Goal: Task Accomplishment & Management: Manage account settings

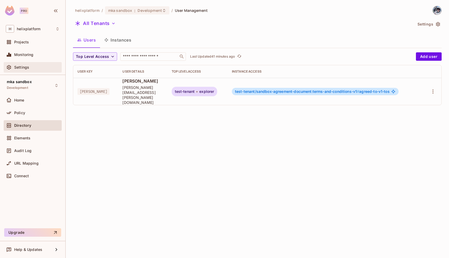
click at [27, 63] on div "Settings" at bounding box center [33, 67] width 58 height 11
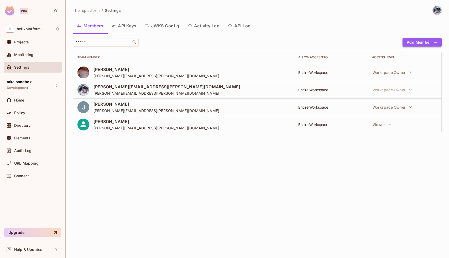
click at [424, 41] on button "Add Member" at bounding box center [422, 42] width 39 height 8
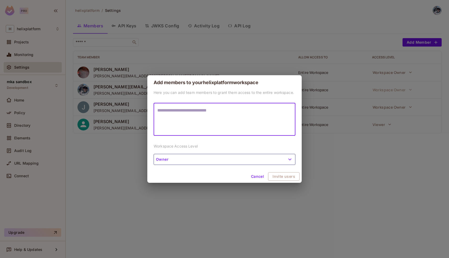
click at [229, 159] on button "Owner" at bounding box center [225, 159] width 142 height 11
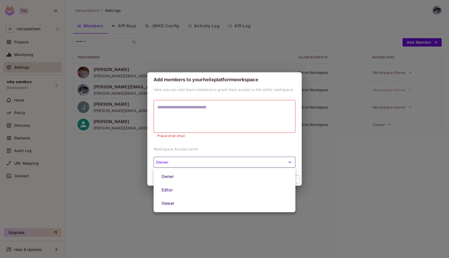
click at [179, 191] on li "Editor" at bounding box center [225, 189] width 142 height 13
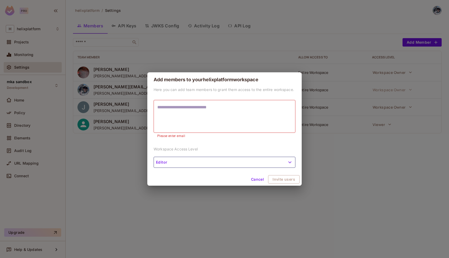
click at [224, 113] on textarea at bounding box center [224, 116] width 135 height 24
click at [261, 182] on button "Cancel" at bounding box center [257, 179] width 17 height 8
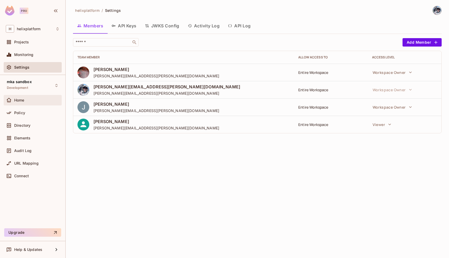
click at [31, 105] on div "Home" at bounding box center [33, 100] width 58 height 11
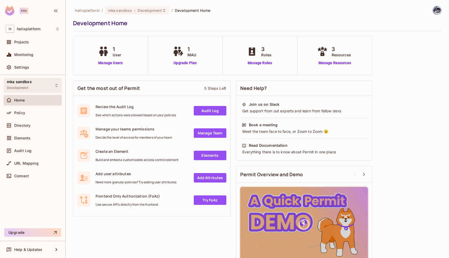
click at [30, 83] on span "mka sandbox" at bounding box center [19, 82] width 25 height 4
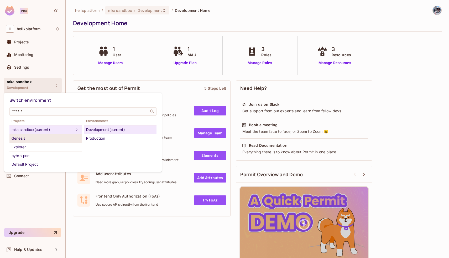
click at [39, 137] on div "Genesis" at bounding box center [46, 138] width 68 height 6
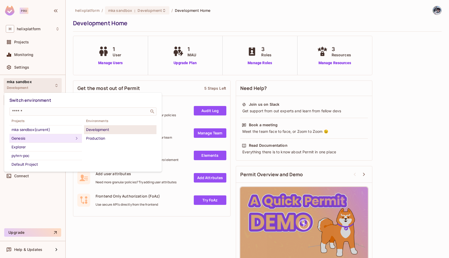
click at [91, 130] on div "Development" at bounding box center [120, 129] width 68 height 6
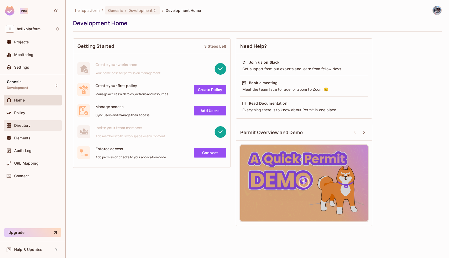
click at [25, 128] on div "Directory" at bounding box center [33, 125] width 54 height 6
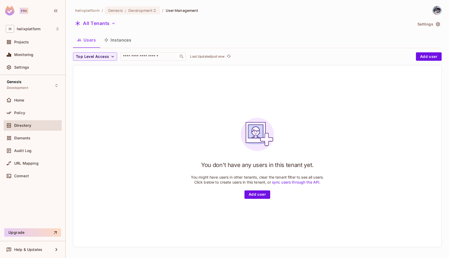
click at [435, 23] on button "Settings" at bounding box center [429, 24] width 26 height 8
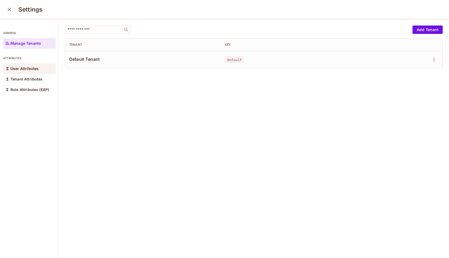
click at [27, 69] on p "User Attributes" at bounding box center [25, 68] width 28 height 4
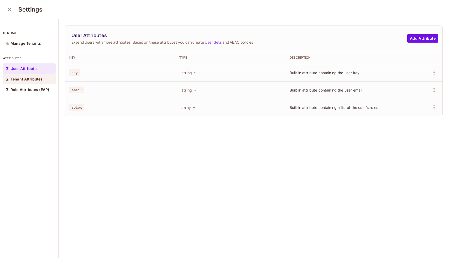
click at [28, 78] on p "Tenant Attributes" at bounding box center [27, 79] width 32 height 4
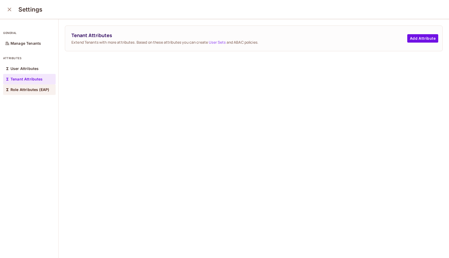
click at [27, 89] on p "Role Attributes (EAP)" at bounding box center [30, 89] width 39 height 4
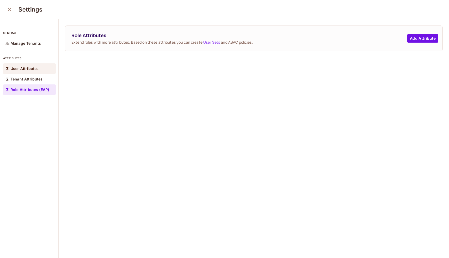
click at [28, 73] on div "User Attributes" at bounding box center [29, 68] width 53 height 11
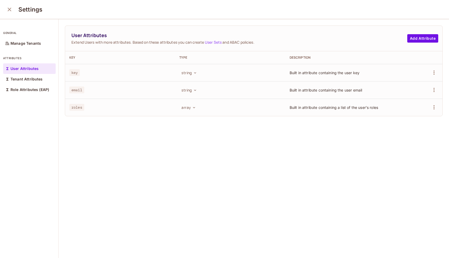
click at [12, 13] on button "close" at bounding box center [9, 9] width 11 height 11
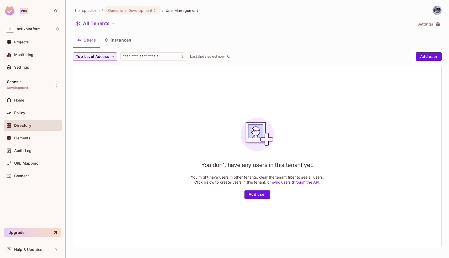
click at [422, 24] on button "Settings" at bounding box center [429, 24] width 26 height 8
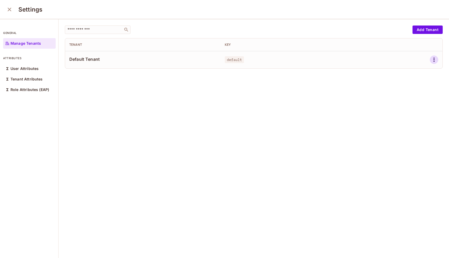
click at [432, 59] on icon "button" at bounding box center [434, 59] width 6 height 6
click at [293, 128] on div at bounding box center [224, 129] width 449 height 258
click at [171, 102] on div "​ Add Tenant Tenant Key Default Tenant default" at bounding box center [254, 138] width 391 height 239
click at [7, 10] on icon "close" at bounding box center [9, 9] width 6 height 6
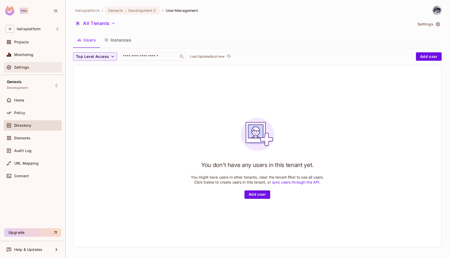
click at [28, 67] on span "Settings" at bounding box center [21, 67] width 15 height 4
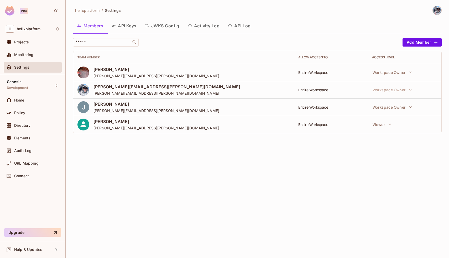
click at [318, 73] on div "Entire Workspace" at bounding box center [330, 72] width 65 height 5
click at [23, 42] on span "Projects" at bounding box center [21, 42] width 15 height 4
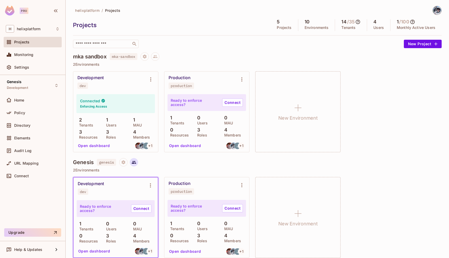
click at [136, 162] on icon at bounding box center [134, 162] width 4 height 3
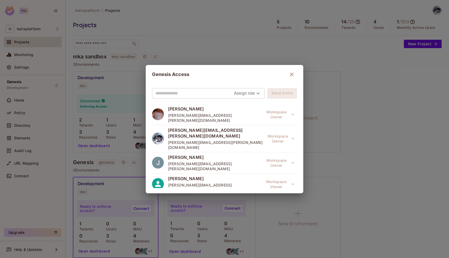
click at [215, 94] on input "text" at bounding box center [195, 93] width 79 height 8
click at [291, 74] on icon "button" at bounding box center [292, 74] width 6 height 6
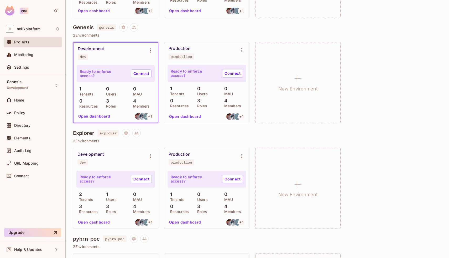
scroll to position [153, 0]
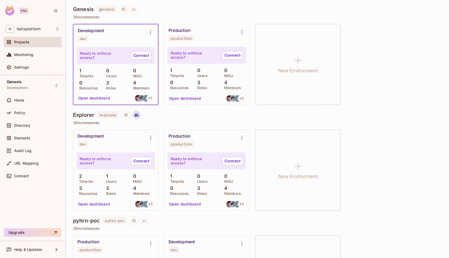
click at [137, 115] on icon at bounding box center [137, 114] width 4 height 3
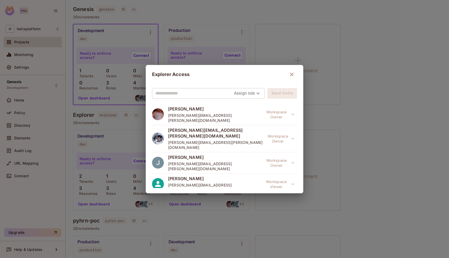
click at [184, 92] on input "text" at bounding box center [195, 93] width 79 height 8
type input "******"
click at [236, 91] on body "Pro H helixplatform Projects Monitoring Settings Genesis Development Home Polic…" at bounding box center [224, 129] width 449 height 258
click at [243, 115] on li "Editor" at bounding box center [245, 114] width 28 height 9
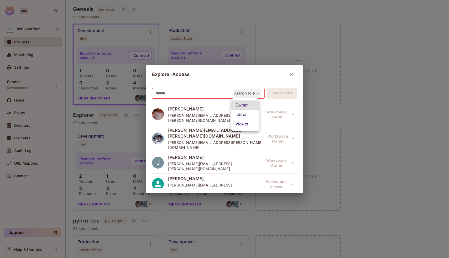
type input "*****"
click at [208, 90] on input "******" at bounding box center [199, 93] width 87 height 8
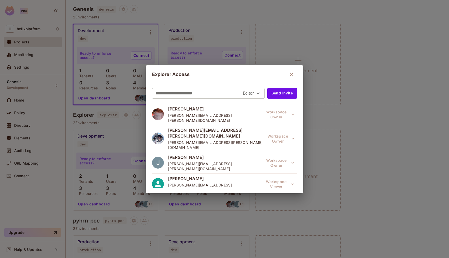
type input "**********"
click at [289, 74] on icon "button" at bounding box center [292, 74] width 6 height 6
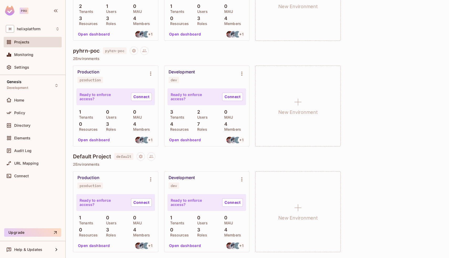
scroll to position [0, 0]
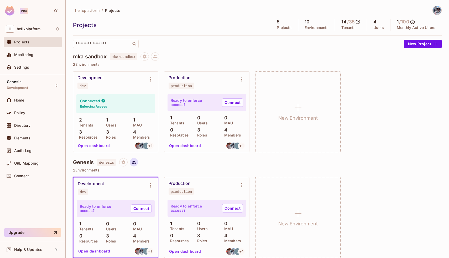
click at [137, 164] on button at bounding box center [134, 162] width 8 height 8
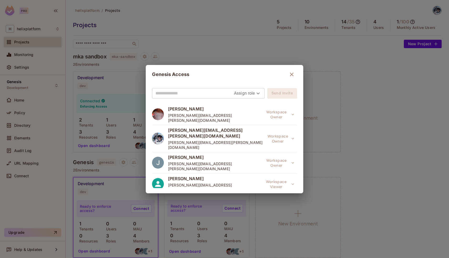
click at [287, 78] on button "button" at bounding box center [292, 74] width 11 height 11
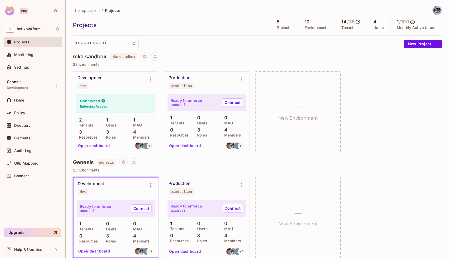
click at [358, 22] on icon at bounding box center [357, 21] width 5 height 5
click at [299, 50] on div at bounding box center [224, 129] width 449 height 258
click at [359, 22] on icon at bounding box center [358, 22] width 4 height 4
click at [276, 62] on div at bounding box center [224, 129] width 449 height 258
click at [414, 23] on icon at bounding box center [412, 22] width 4 height 4
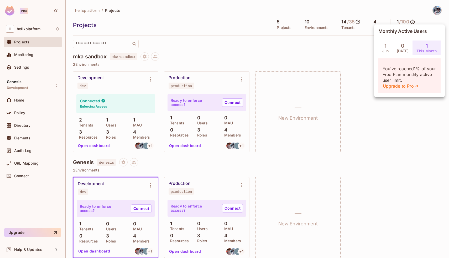
click at [332, 60] on div at bounding box center [224, 129] width 449 height 258
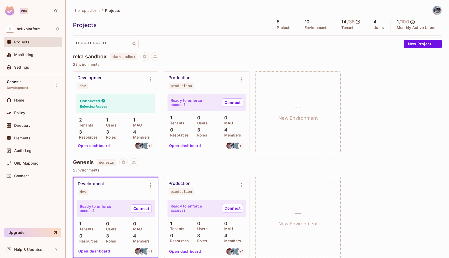
click at [415, 23] on icon at bounding box center [412, 21] width 5 height 5
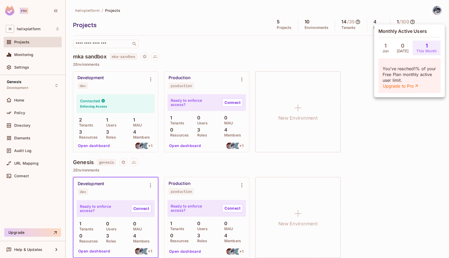
click at [245, 54] on div at bounding box center [224, 129] width 449 height 258
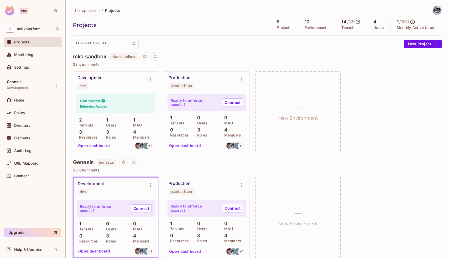
click at [415, 22] on icon at bounding box center [412, 21] width 5 height 5
click at [438, 14] on img at bounding box center [437, 10] width 9 height 9
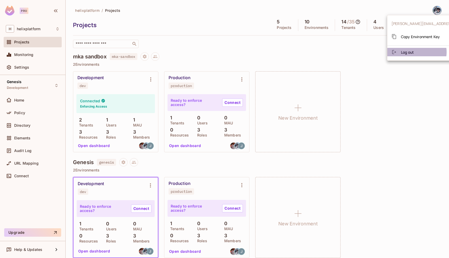
click at [417, 52] on li "Log out" at bounding box center [454, 52] width 132 height 8
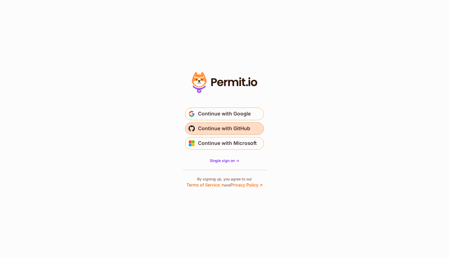
click at [218, 128] on span "Continue with GitHub" at bounding box center [224, 128] width 52 height 8
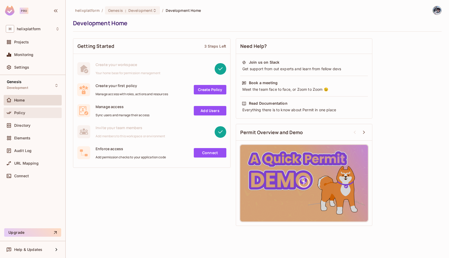
click at [16, 109] on div "Policy" at bounding box center [33, 112] width 58 height 11
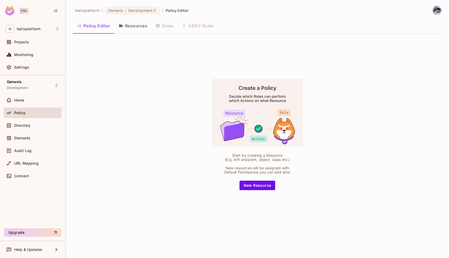
click at [130, 28] on button "Resources" at bounding box center [133, 25] width 37 height 13
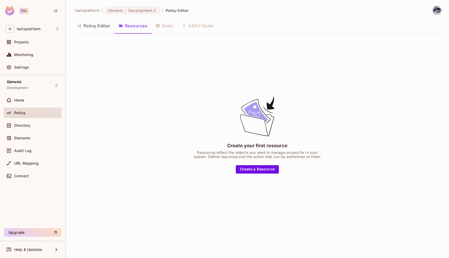
click at [85, 24] on button "Policy Editor" at bounding box center [94, 25] width 42 height 13
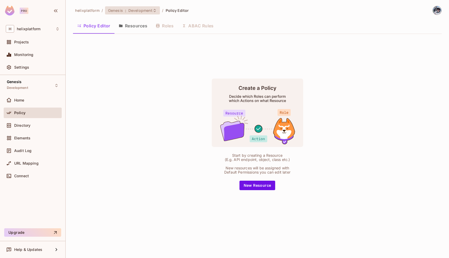
click at [125, 10] on span ":" at bounding box center [126, 10] width 2 height 4
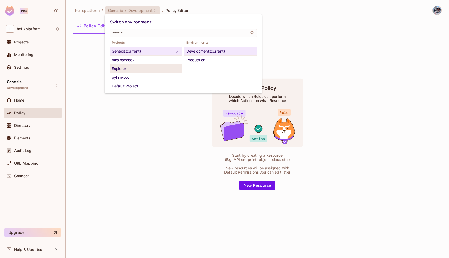
click at [136, 64] on li "Explorer" at bounding box center [146, 68] width 73 height 9
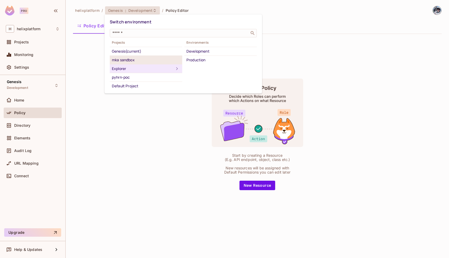
click at [122, 58] on div "mka sandbox" at bounding box center [146, 60] width 68 height 6
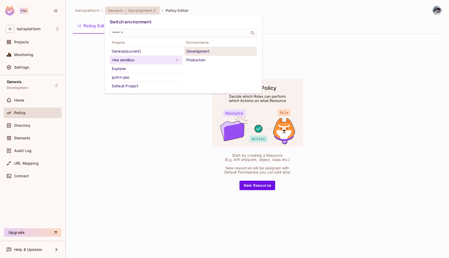
click at [198, 53] on div "Development" at bounding box center [221, 51] width 68 height 6
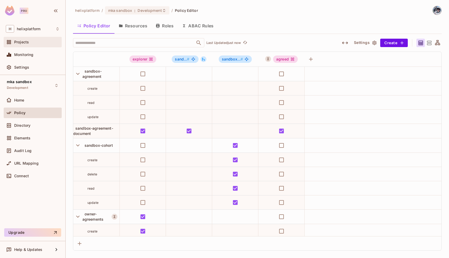
click at [29, 45] on div "Projects" at bounding box center [33, 42] width 54 height 6
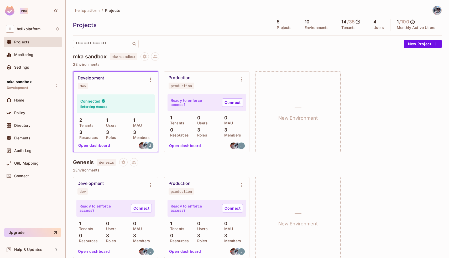
click at [414, 22] on icon at bounding box center [412, 21] width 5 height 5
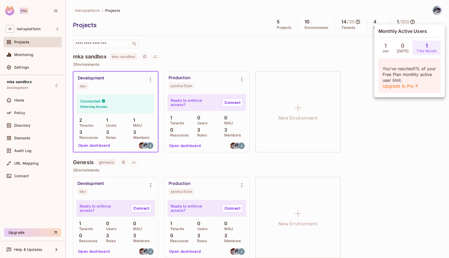
click at [354, 69] on div at bounding box center [224, 129] width 449 height 258
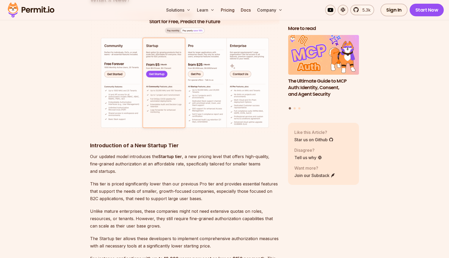
scroll to position [573, 0]
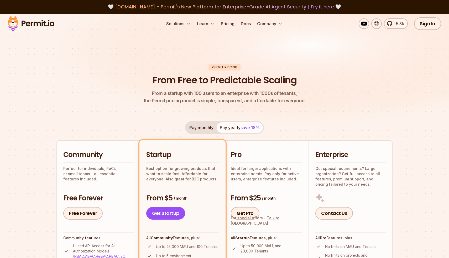
scroll to position [93, 0]
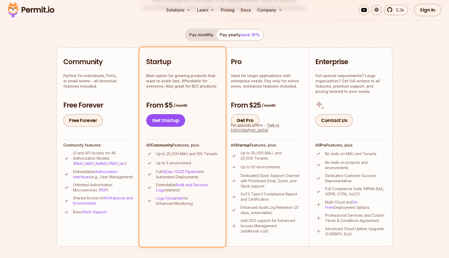
click at [226, 106] on li "Pro Ideal for larger applications with enterprise needs. Pay only for active us…" at bounding box center [267, 146] width 84 height 199
click at [267, 82] on p "Ideal for larger applications with enterprise needs. Pay only for active users,…" at bounding box center [266, 81] width 71 height 16
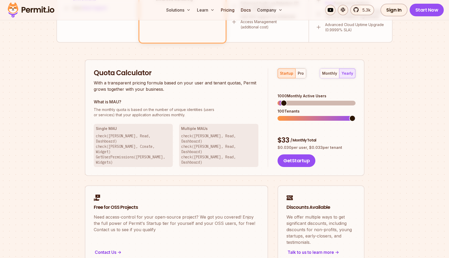
scroll to position [296, 0]
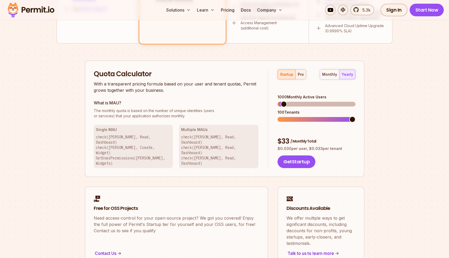
click at [300, 76] on div "pro" at bounding box center [301, 74] width 6 height 5
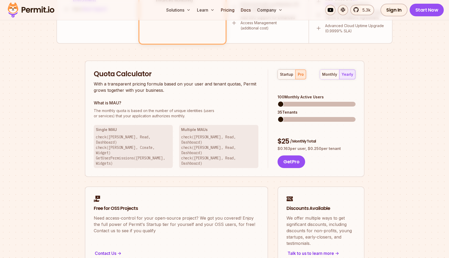
click at [278, 101] on span at bounding box center [281, 104] width 6 height 6
click at [278, 116] on span at bounding box center [281, 119] width 6 height 6
click at [329, 76] on div "monthly" at bounding box center [329, 74] width 15 height 5
click at [350, 72] on div "yearly" at bounding box center [348, 74] width 12 height 5
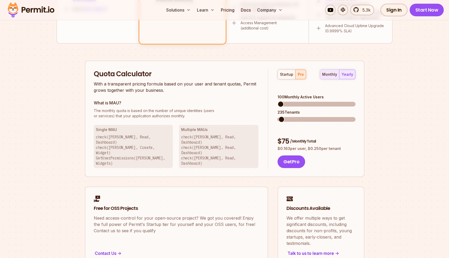
click at [338, 75] on button "monthly" at bounding box center [329, 74] width 19 height 9
click at [352, 73] on div "yearly" at bounding box center [348, 74] width 12 height 5
click at [278, 116] on span at bounding box center [281, 119] width 6 height 6
click at [284, 137] on div "$ 75 / Monthly Total" at bounding box center [317, 141] width 78 height 9
click at [278, 116] on span at bounding box center [281, 119] width 6 height 6
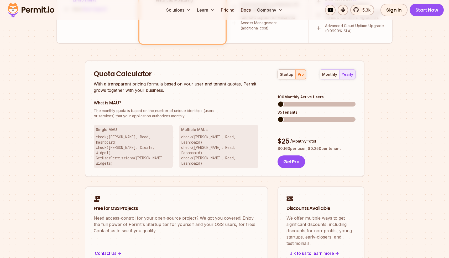
click at [280, 116] on span at bounding box center [281, 119] width 6 height 6
click at [281, 116] on span at bounding box center [284, 119] width 6 height 6
click at [279, 101] on span at bounding box center [282, 104] width 6 height 6
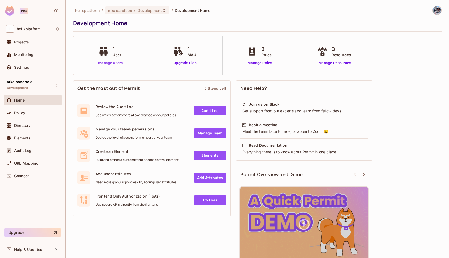
click at [114, 61] on link "Manage Users" at bounding box center [110, 63] width 27 height 6
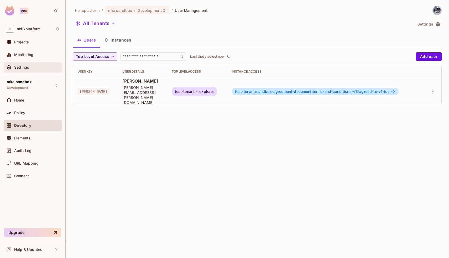
click at [22, 70] on div "Settings" at bounding box center [33, 67] width 54 height 6
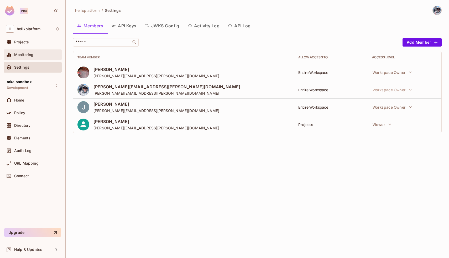
click at [24, 51] on div "Monitoring" at bounding box center [33, 54] width 58 height 11
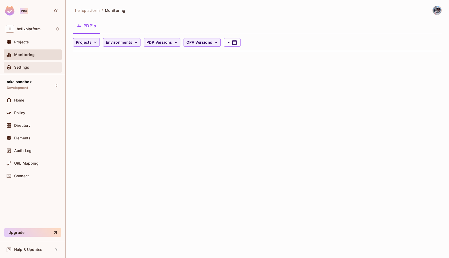
click at [28, 71] on div "Settings" at bounding box center [33, 67] width 58 height 11
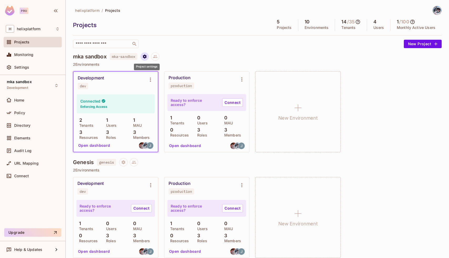
click at [145, 56] on icon "Project settings" at bounding box center [145, 56] width 4 height 4
click at [232, 73] on div at bounding box center [224, 129] width 449 height 258
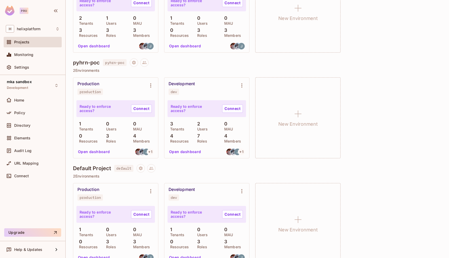
scroll to position [323, 0]
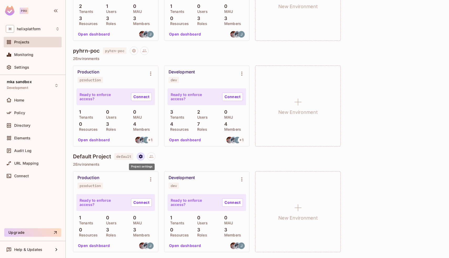
click at [142, 155] on icon "Project settings" at bounding box center [141, 156] width 4 height 4
click at [222, 161] on div at bounding box center [224, 129] width 449 height 258
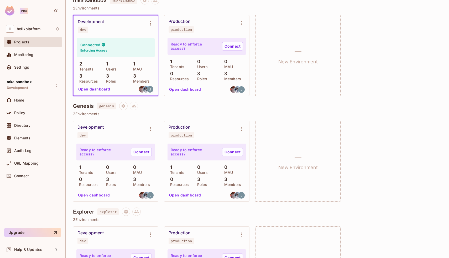
scroll to position [0, 0]
